Goal: Task Accomplishment & Management: Manage account settings

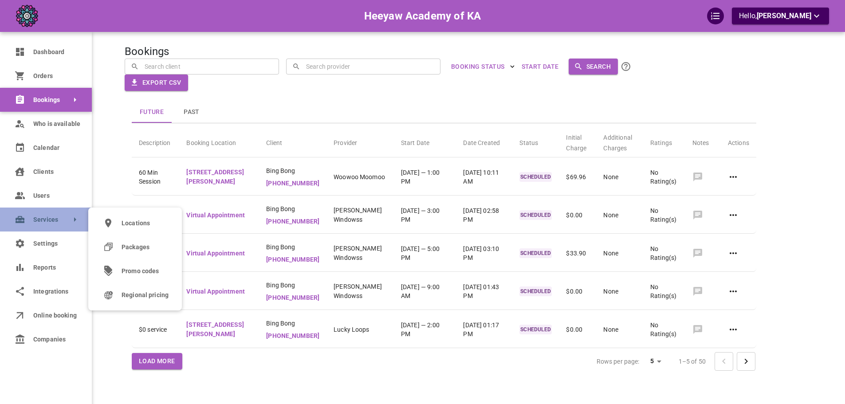
click at [33, 222] on span "Services" at bounding box center [33, 219] width 0 height 9
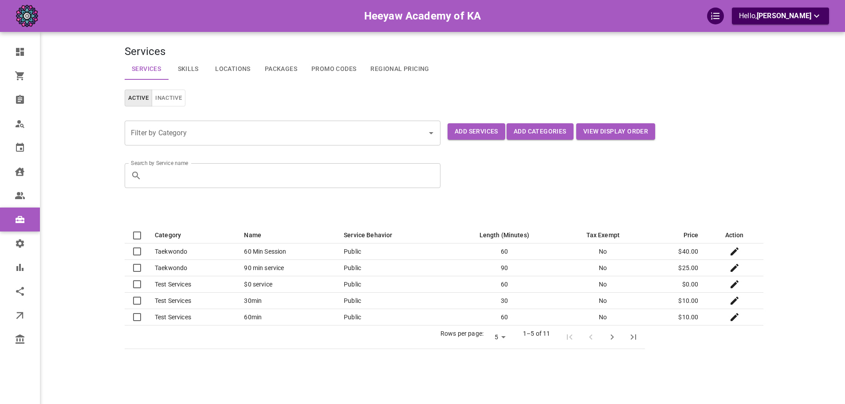
click at [329, 72] on link "Promo Codes" at bounding box center [333, 69] width 59 height 21
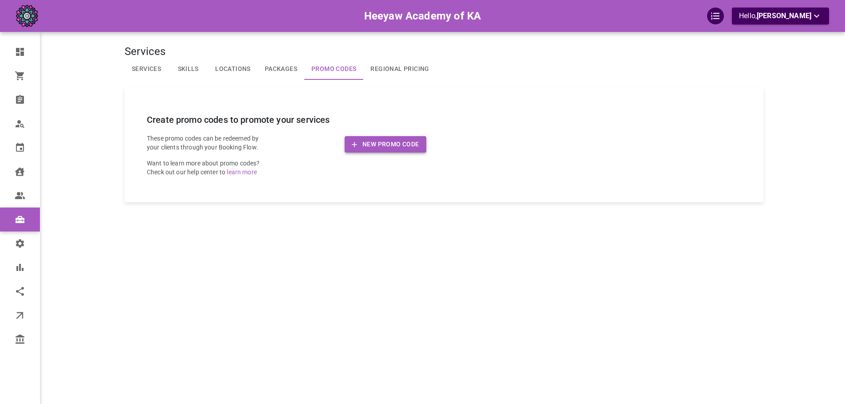
click at [400, 148] on button "New Promo Code" at bounding box center [386, 144] width 82 height 16
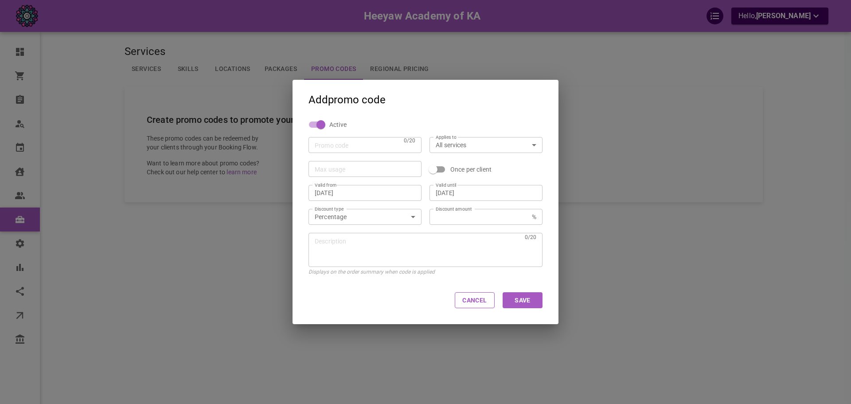
click at [370, 150] on div "0 /20 Promo code" at bounding box center [365, 145] width 113 height 16
type input "CWEC"
click at [358, 169] on input "Max usage" at bounding box center [365, 169] width 101 height 9
type input "11"
click at [521, 298] on button "Save" at bounding box center [523, 300] width 40 height 16
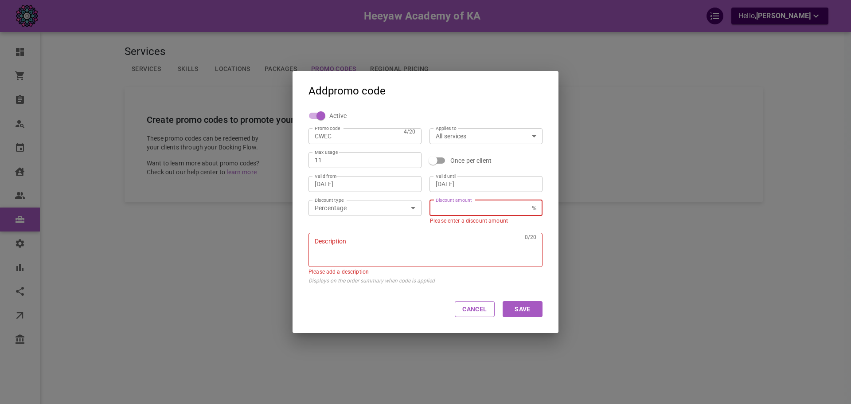
click at [484, 207] on input "Discount amount" at bounding box center [482, 208] width 93 height 9
type input "15"
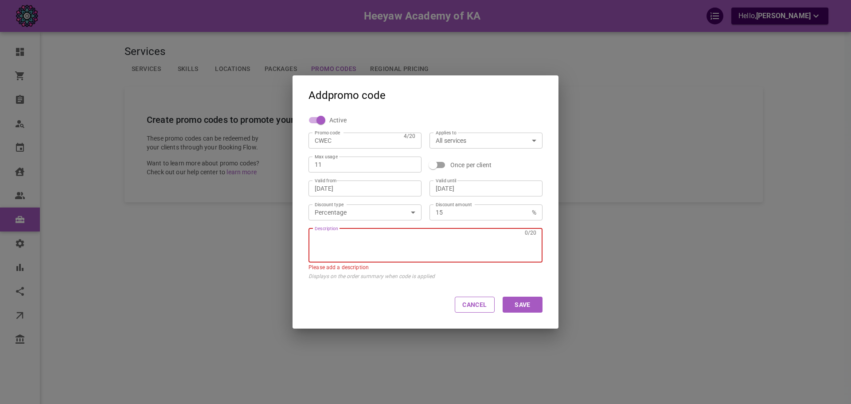
click at [469, 247] on textarea "Description" at bounding box center [418, 245] width 207 height 27
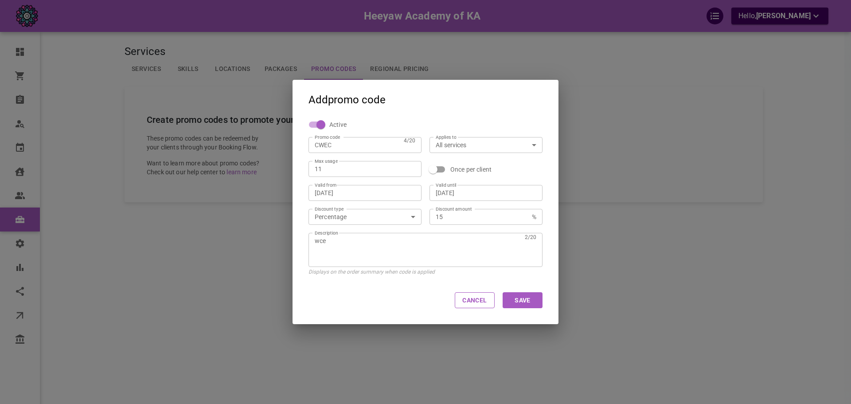
type textarea "wce"
click at [518, 294] on button "Save" at bounding box center [523, 300] width 40 height 16
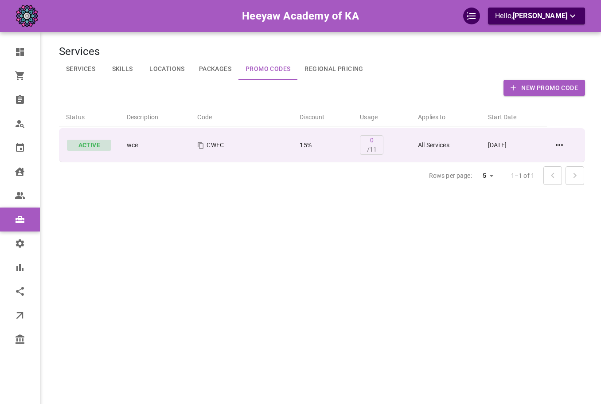
click at [567, 143] on div at bounding box center [566, 145] width 24 height 11
click at [564, 145] on icon at bounding box center [559, 145] width 11 height 11
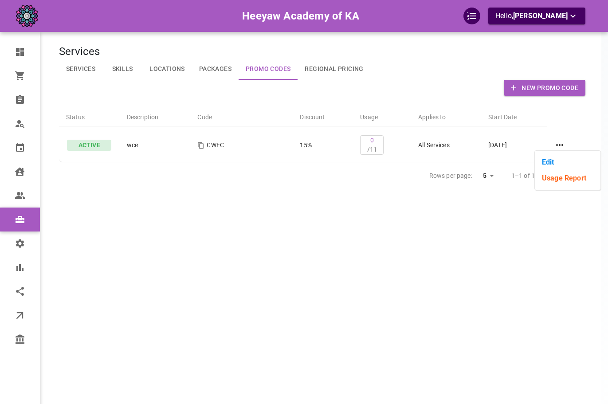
click at [550, 164] on li "Edit" at bounding box center [568, 162] width 66 height 16
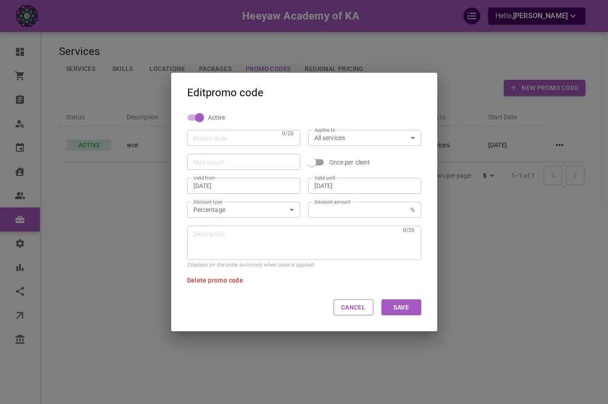
type input "CWEC"
type input "11"
type input "[DATE]"
type input "15"
type textarea "wce"
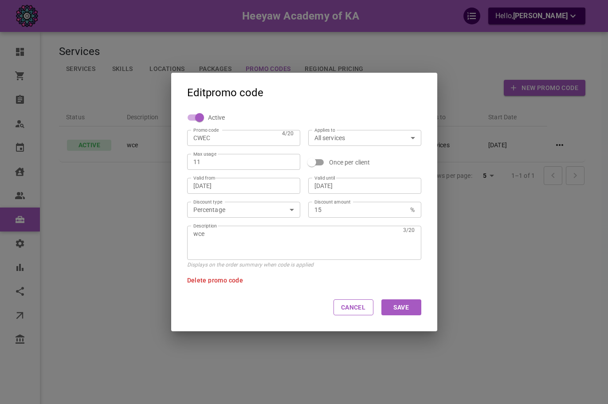
click at [234, 279] on span "Delete promo code" at bounding box center [215, 280] width 56 height 7
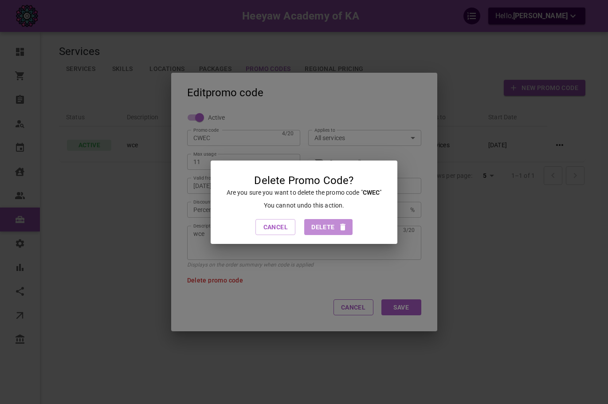
click at [347, 226] on icon "button" at bounding box center [342, 227] width 9 height 9
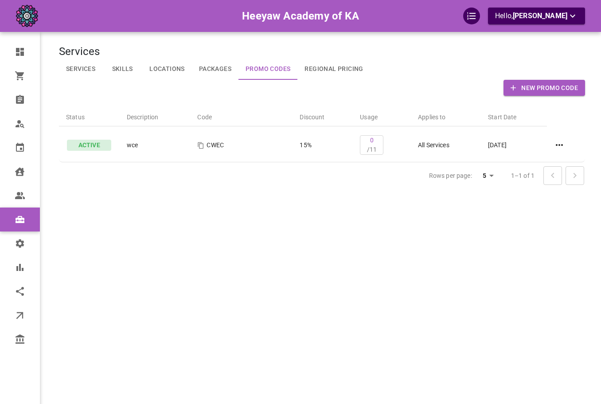
click at [443, 90] on div "New Promo Code" at bounding box center [322, 88] width 526 height 16
click at [537, 91] on button "New Promo Code" at bounding box center [545, 88] width 82 height 16
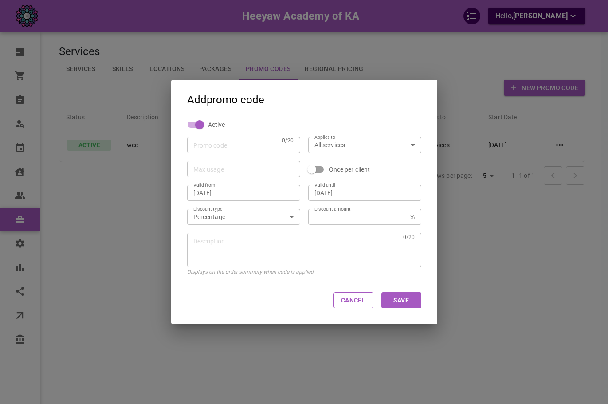
click at [246, 149] on input "Promo code" at bounding box center [236, 145] width 86 height 9
type input "XCWQ"
click at [228, 166] on input "Max usage" at bounding box center [243, 169] width 101 height 9
type input "111"
click at [334, 200] on div "[DATE] Valid until" at bounding box center [364, 193] width 113 height 16
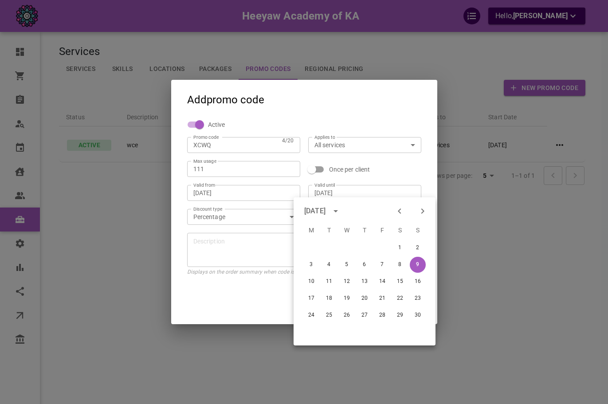
click at [282, 230] on div "Description x 0 /20 Description" at bounding box center [300, 246] width 242 height 42
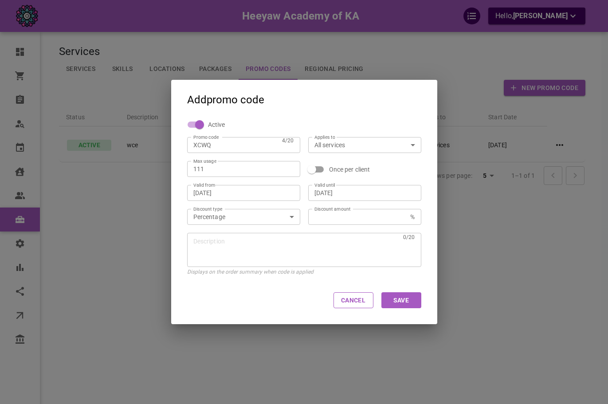
click at [346, 212] on label "Discount amount" at bounding box center [332, 209] width 36 height 7
click at [346, 212] on input "Discount amount" at bounding box center [360, 216] width 93 height 9
type input "11"
click at [343, 241] on textarea "Description" at bounding box center [296, 249] width 207 height 27
type textarea "dac"
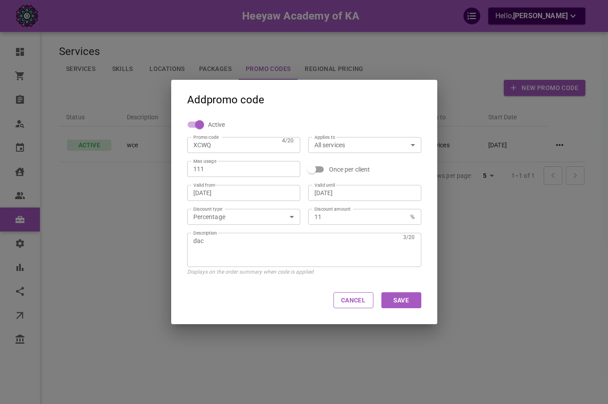
click at [402, 300] on button "Save" at bounding box center [401, 300] width 40 height 16
